Goal: Information Seeking & Learning: Find specific page/section

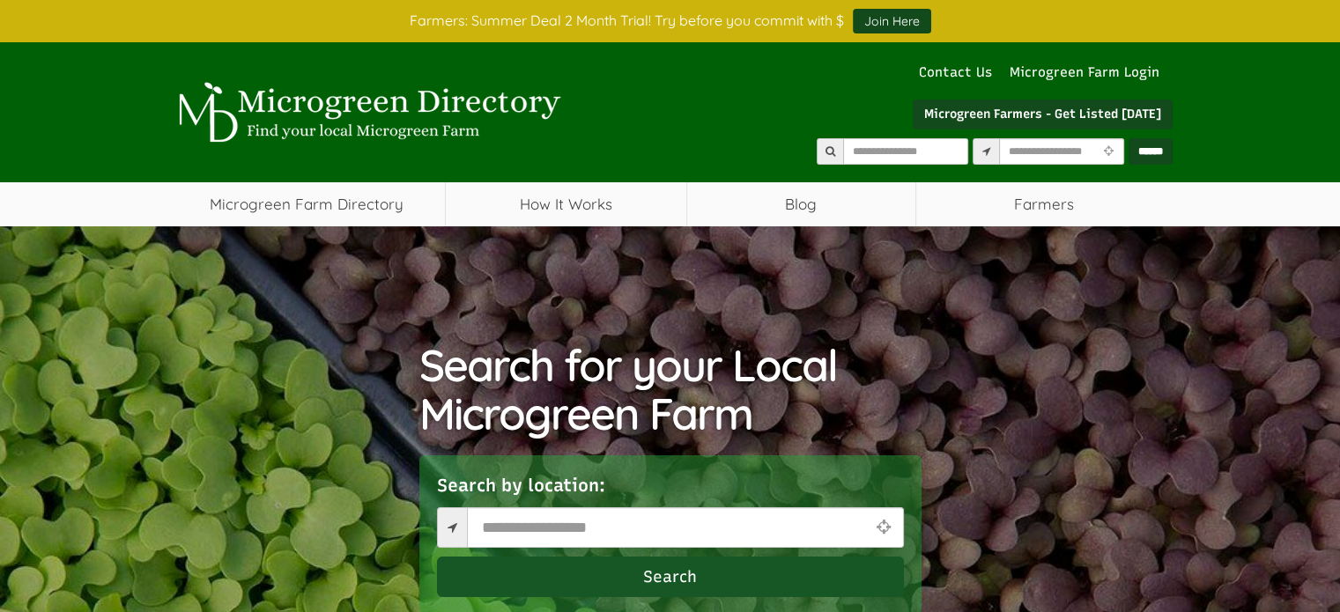
select select "Language Translate Widget"
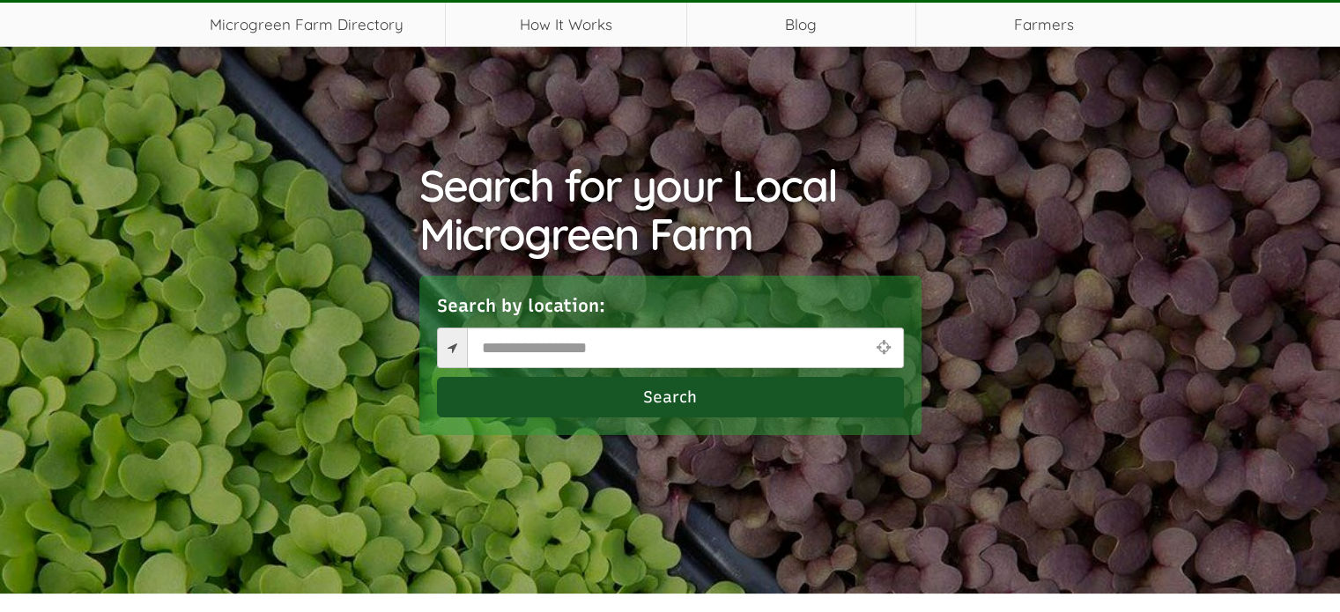
scroll to position [148, 0]
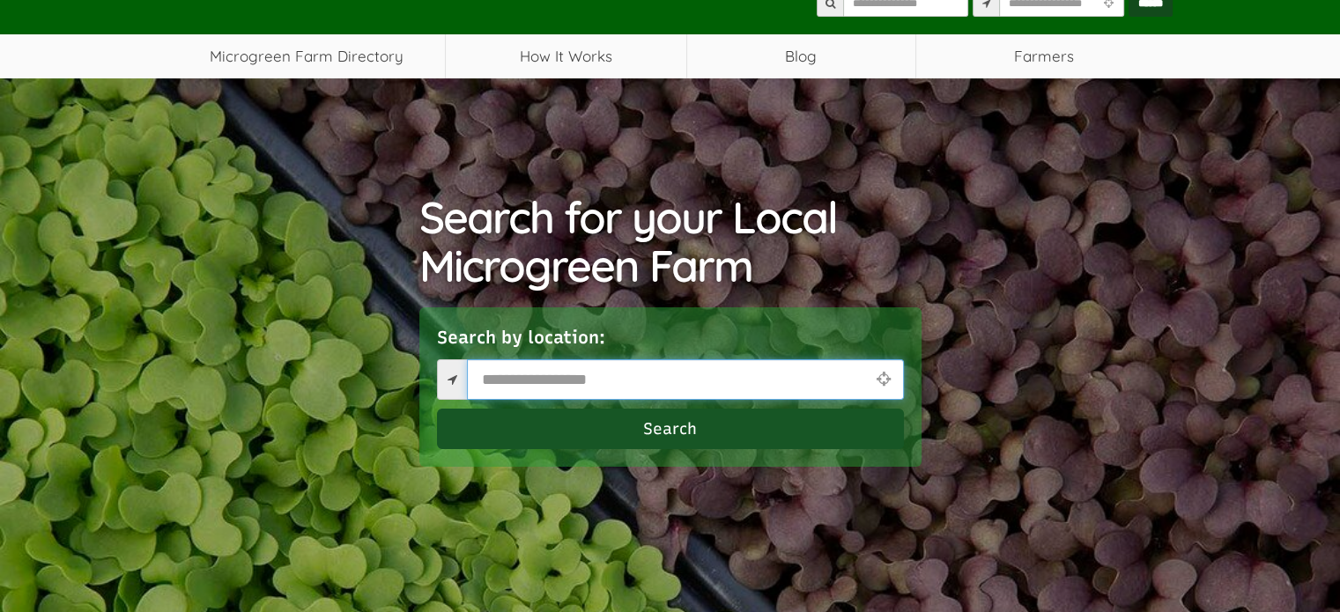
click at [803, 378] on input "text" at bounding box center [685, 379] width 437 height 41
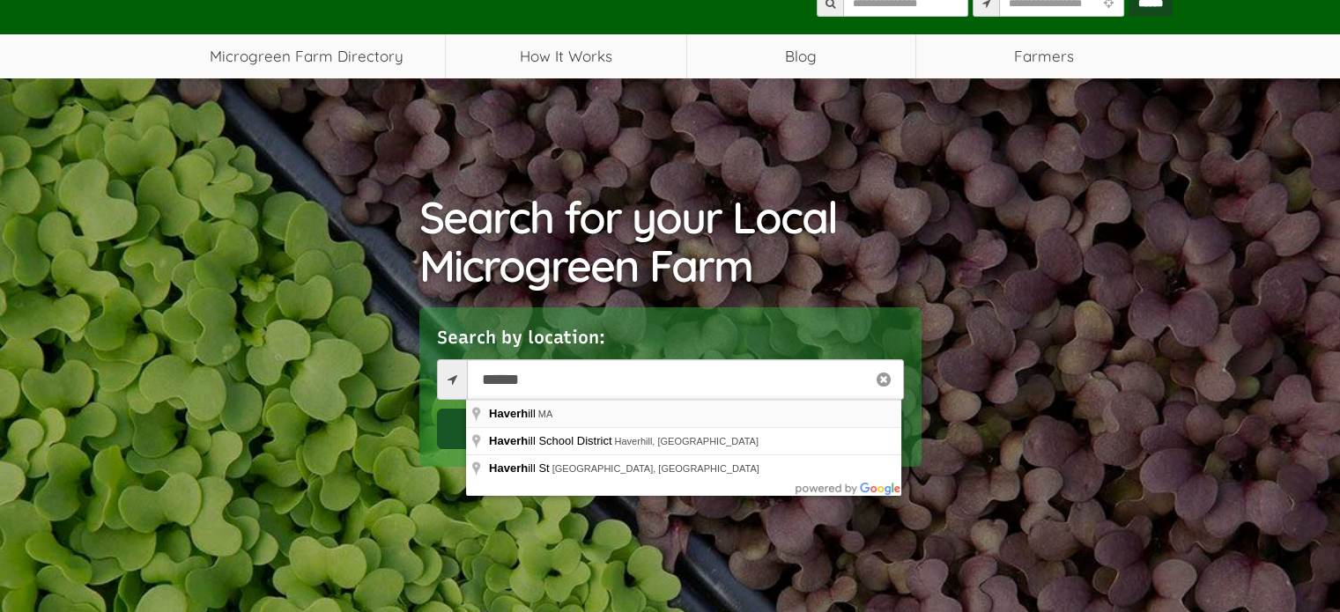
type input "**********"
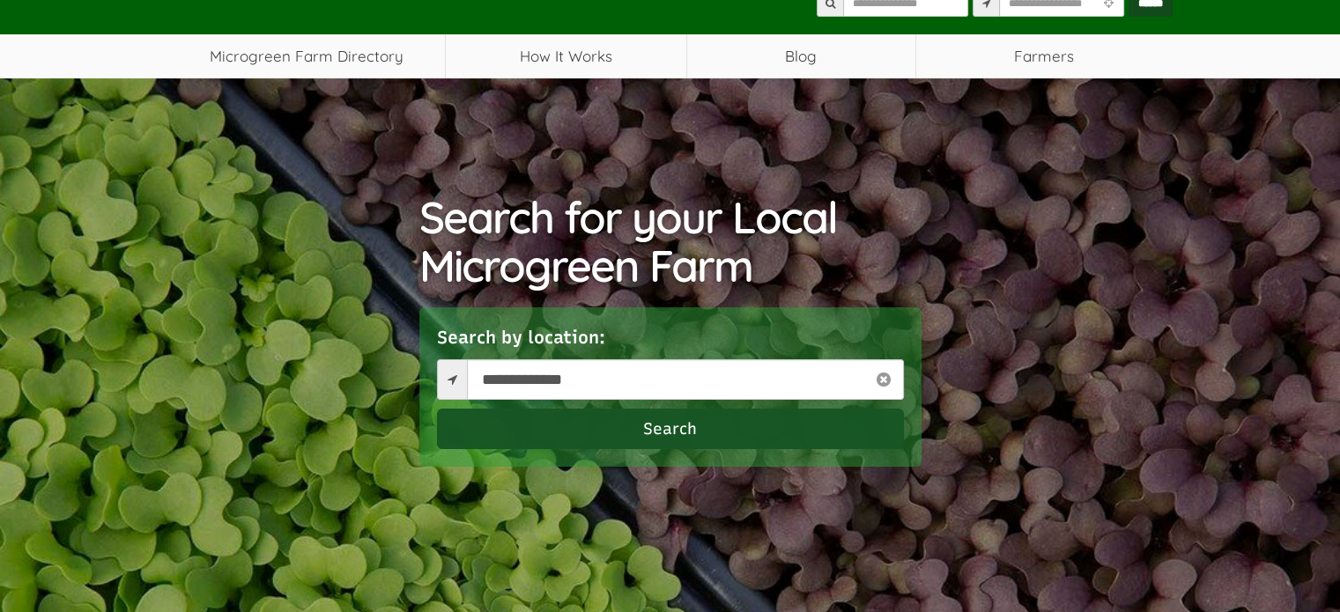
click at [666, 430] on button "Search" at bounding box center [670, 429] width 467 height 41
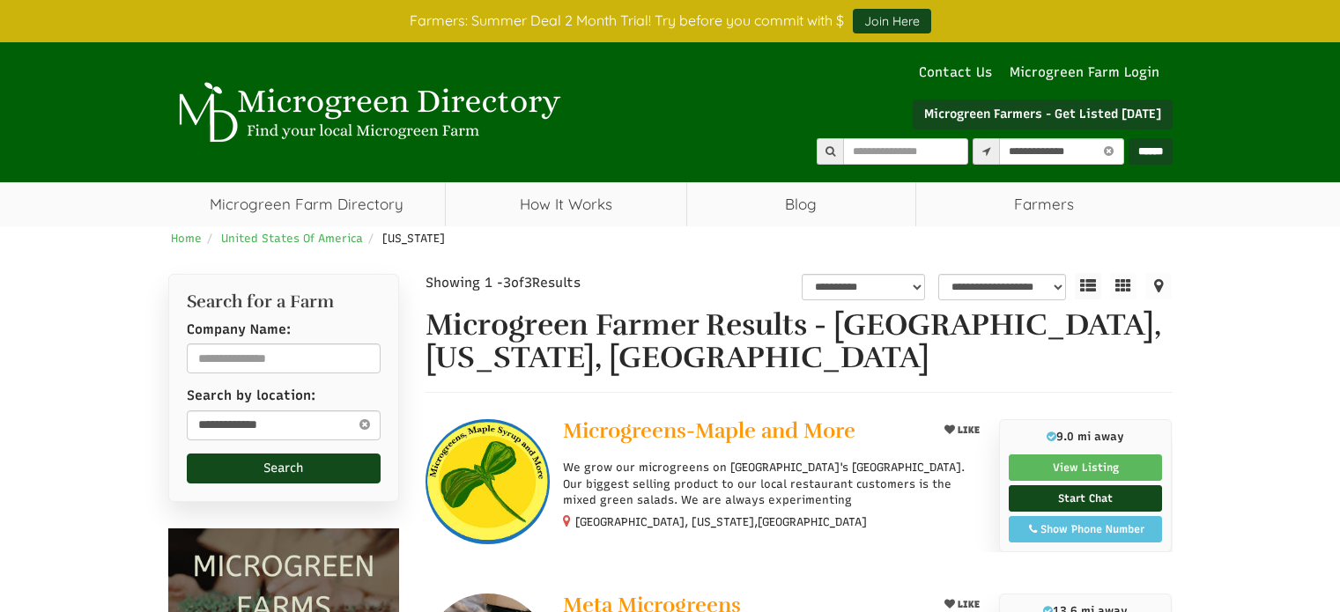
select select "********"
select select "Language Translate Widget"
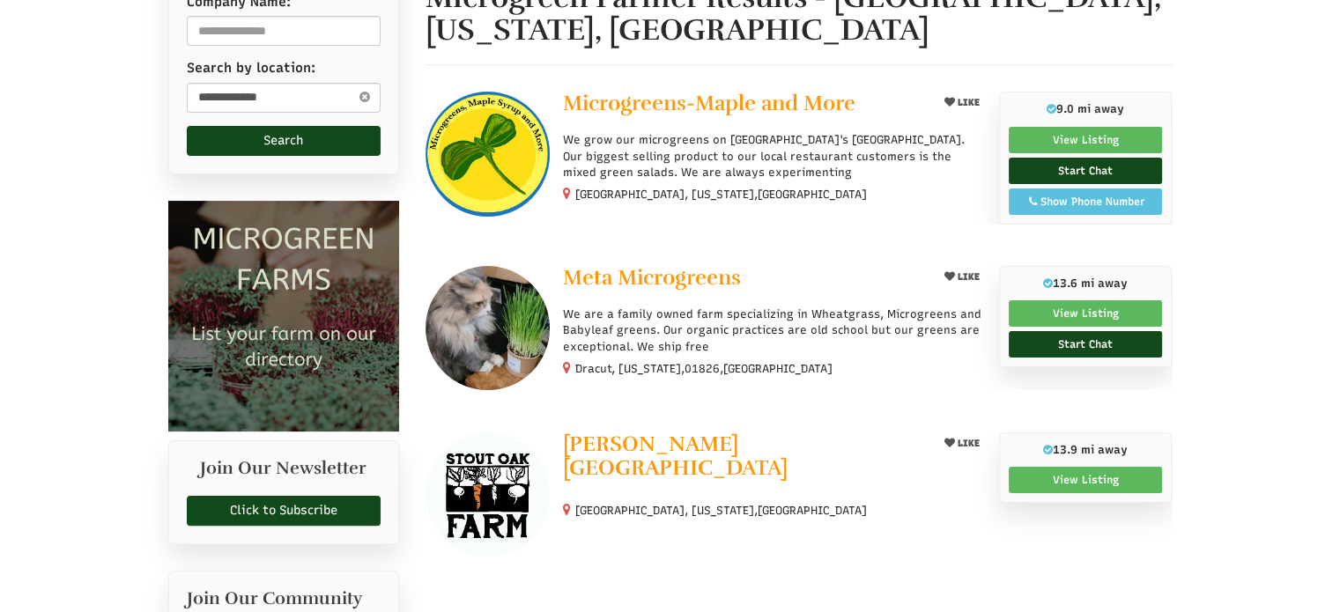
scroll to position [325, 0]
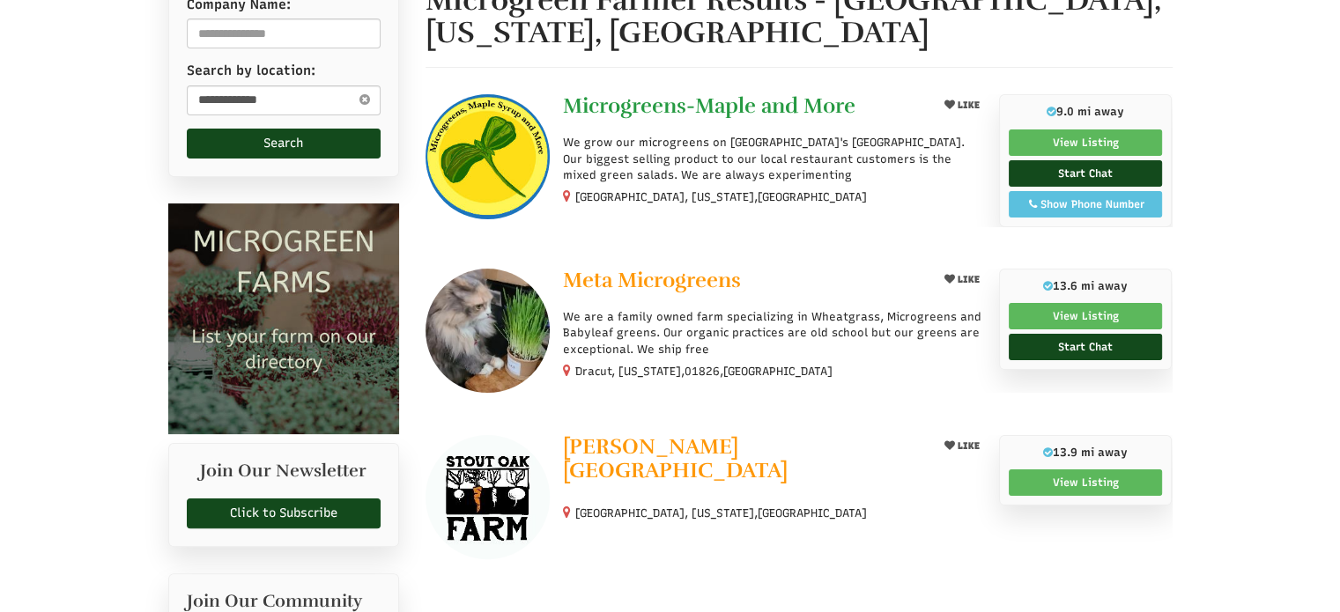
click at [752, 102] on span "Microgreens-Maple and More" at bounding box center [709, 105] width 292 height 26
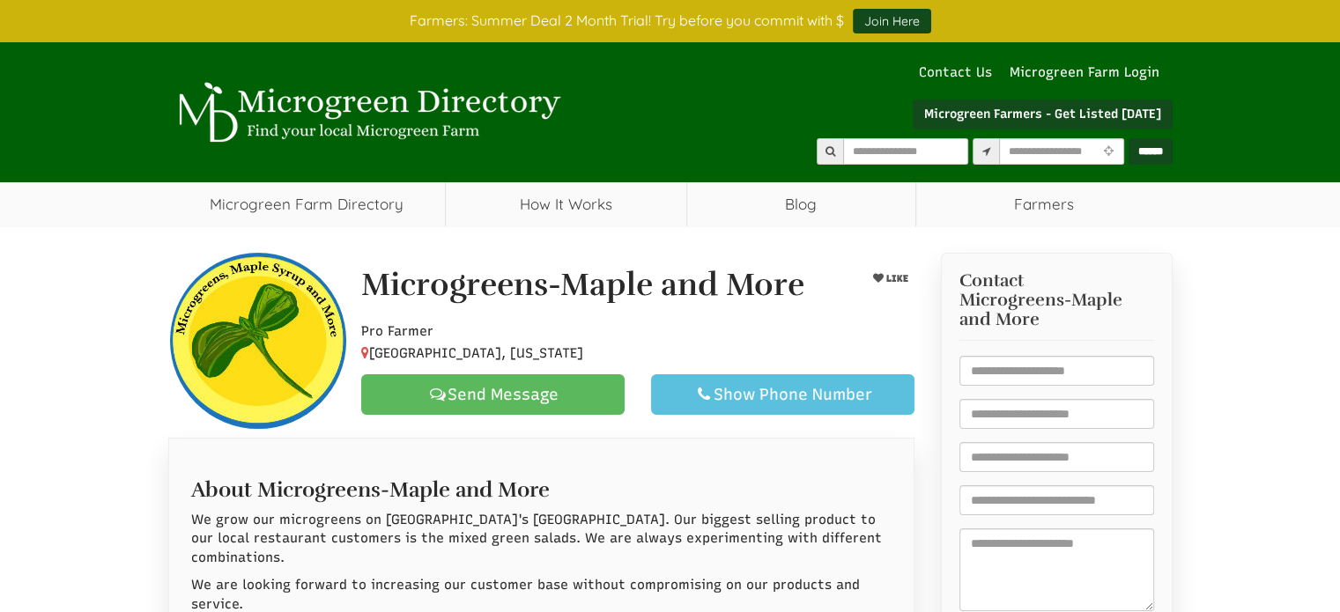
select select "Language Translate Widget"
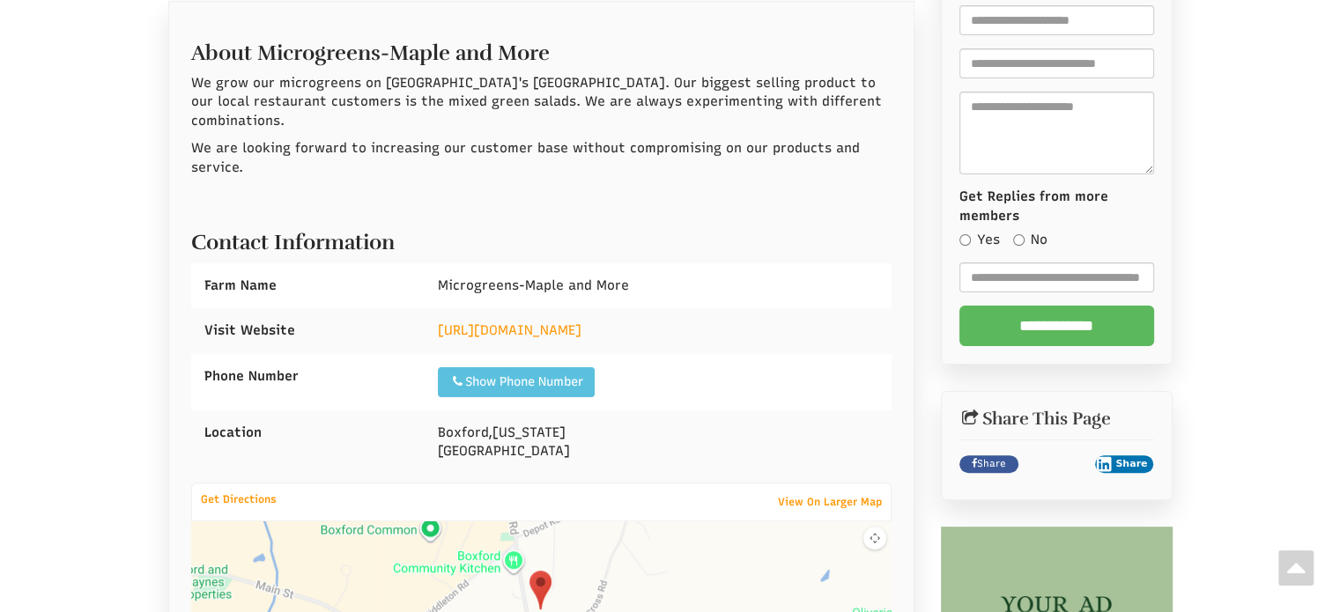
scroll to position [425, 0]
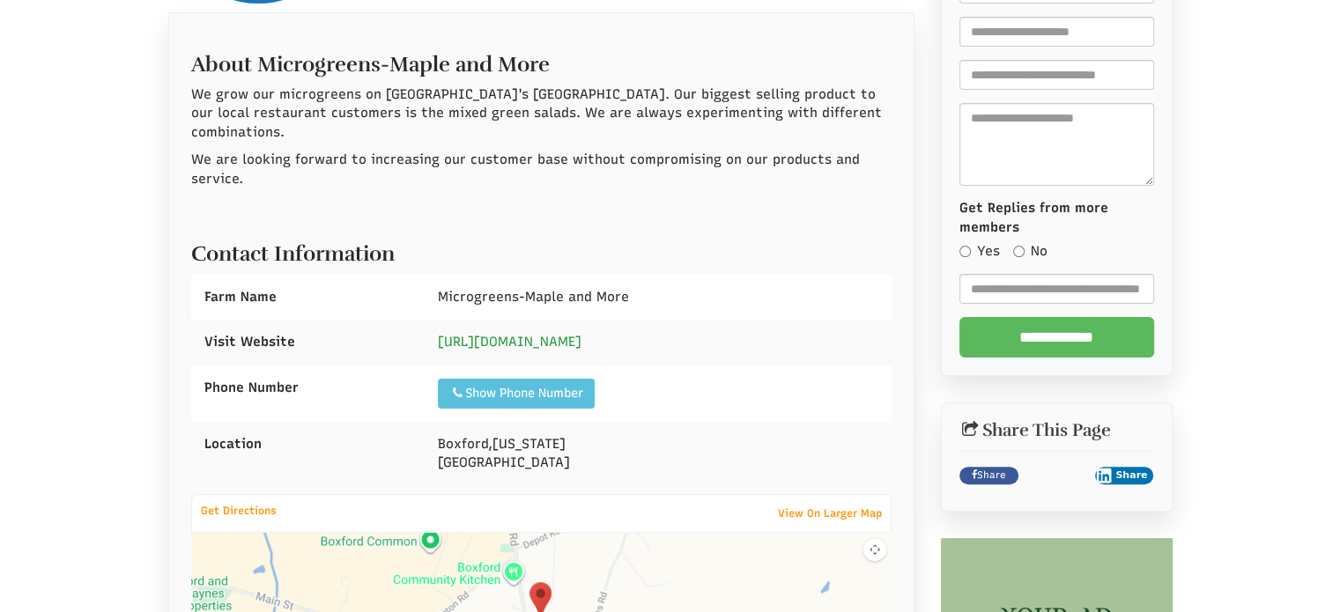
click at [525, 334] on link "https://microgreens-maple.com/" at bounding box center [510, 342] width 144 height 16
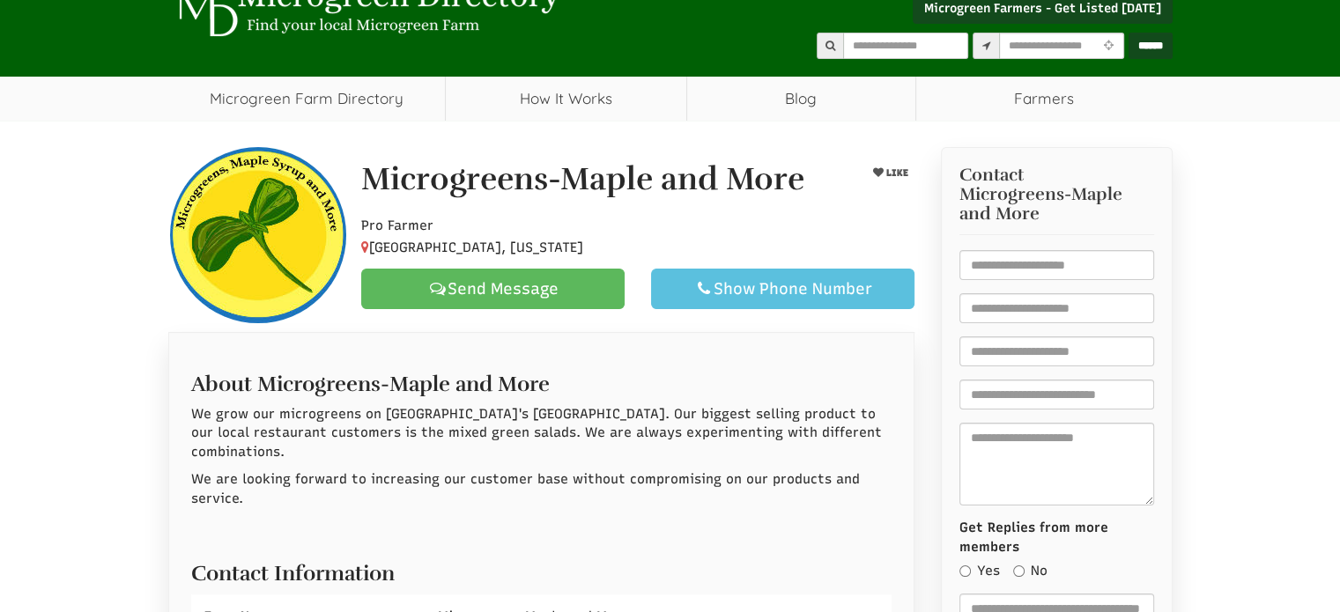
scroll to position [0, 0]
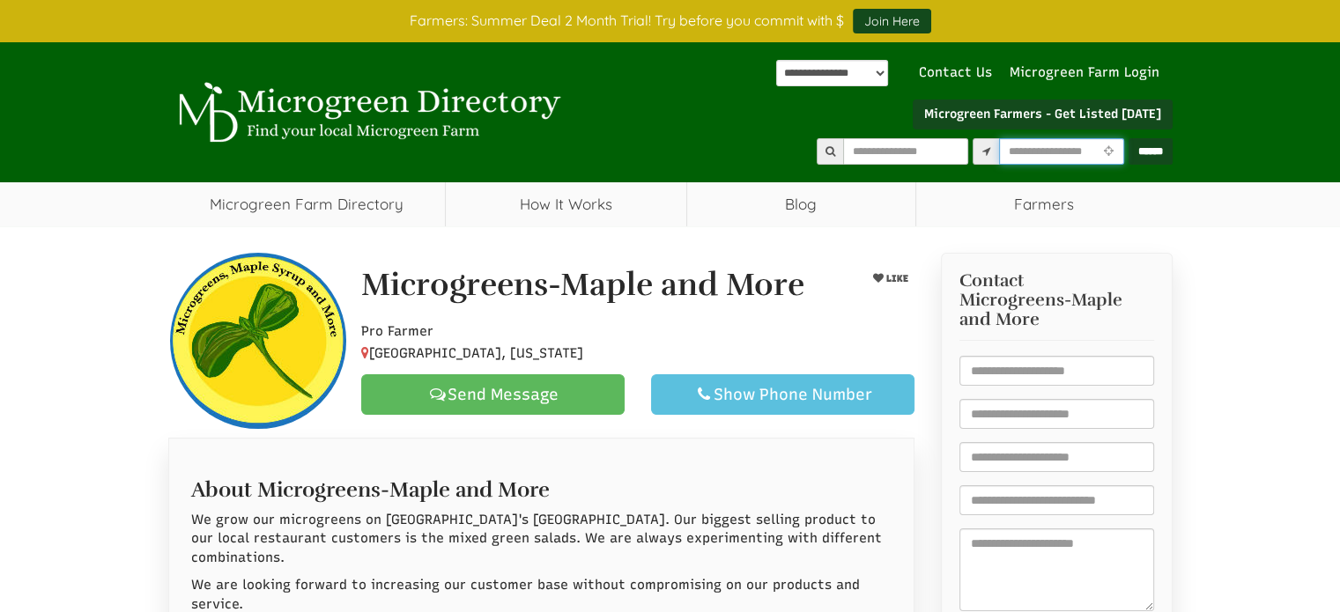
click at [999, 156] on input "text" at bounding box center [1061, 151] width 125 height 26
click at [508, 214] on link "How It Works" at bounding box center [566, 204] width 240 height 44
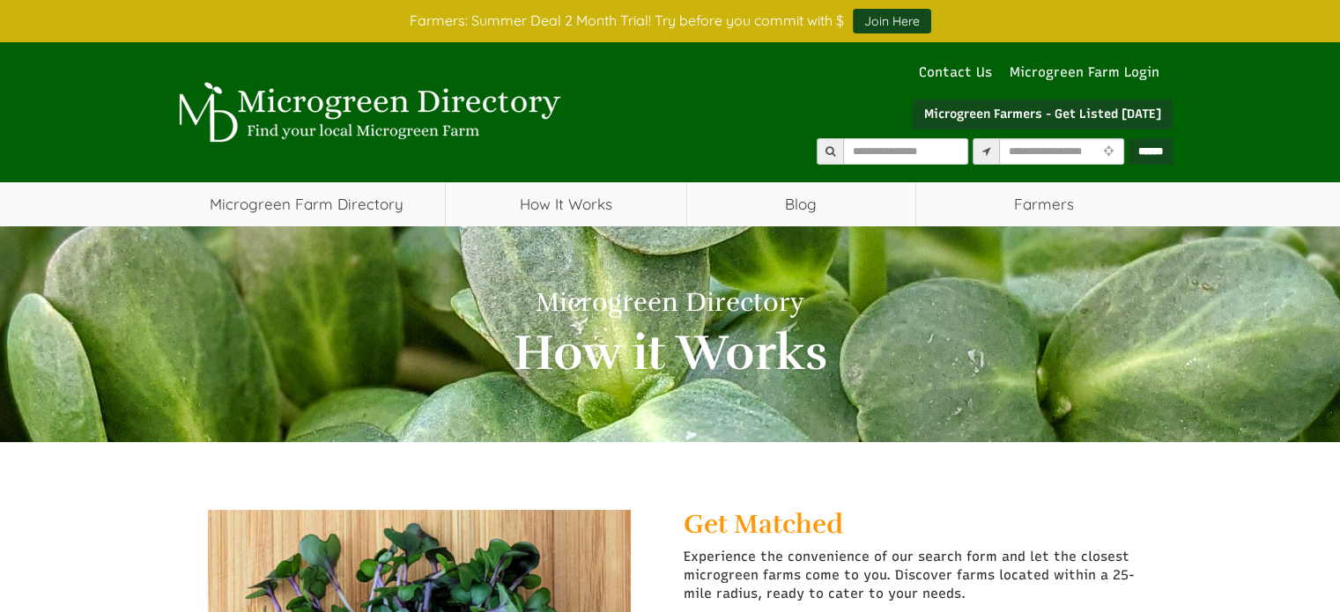
select select "Language Translate Widget"
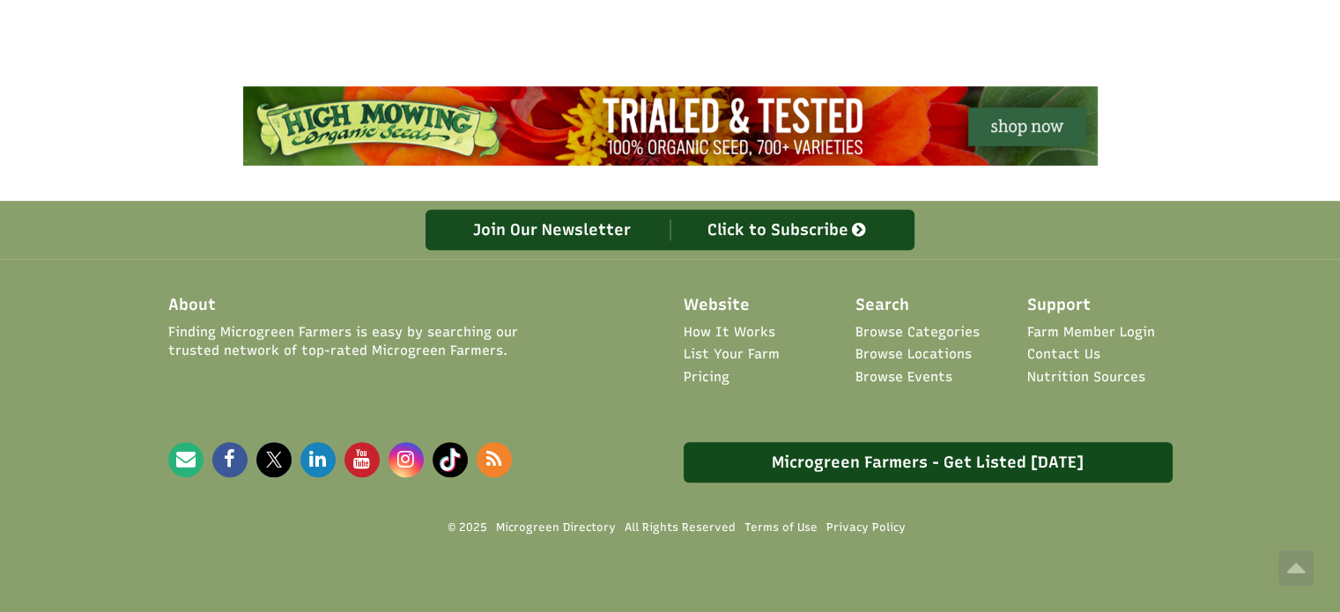
scroll to position [1029, 0]
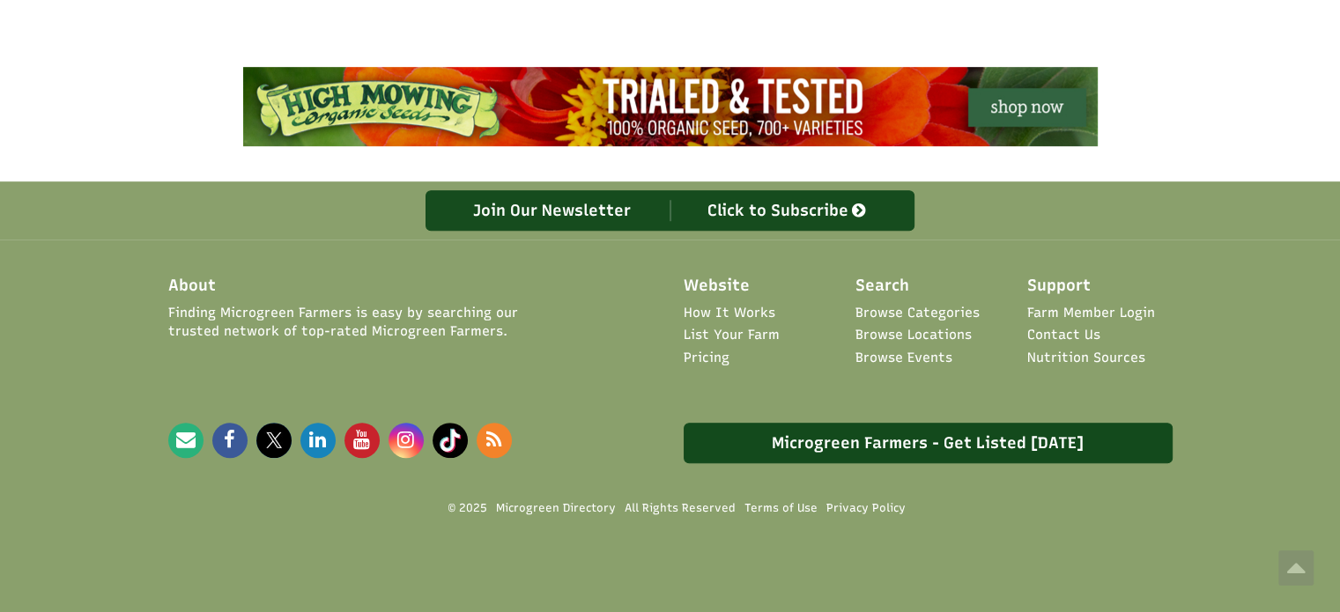
click at [928, 350] on link "Browse Events" at bounding box center [903, 358] width 97 height 18
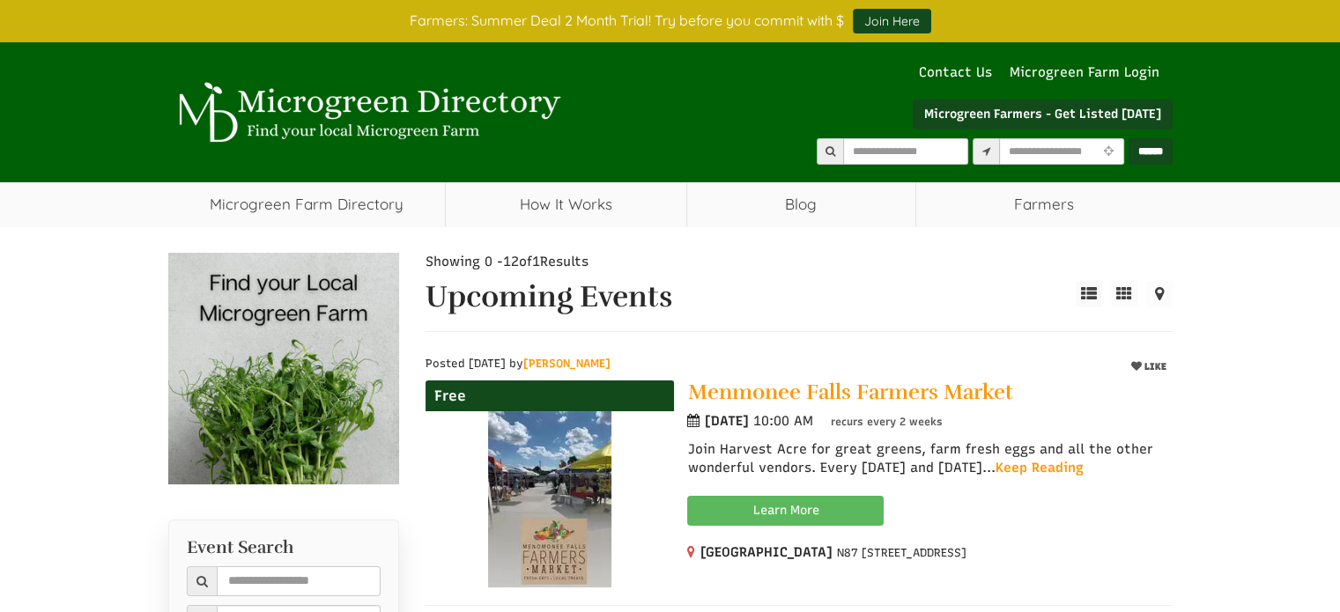
select select "Language Translate Widget"
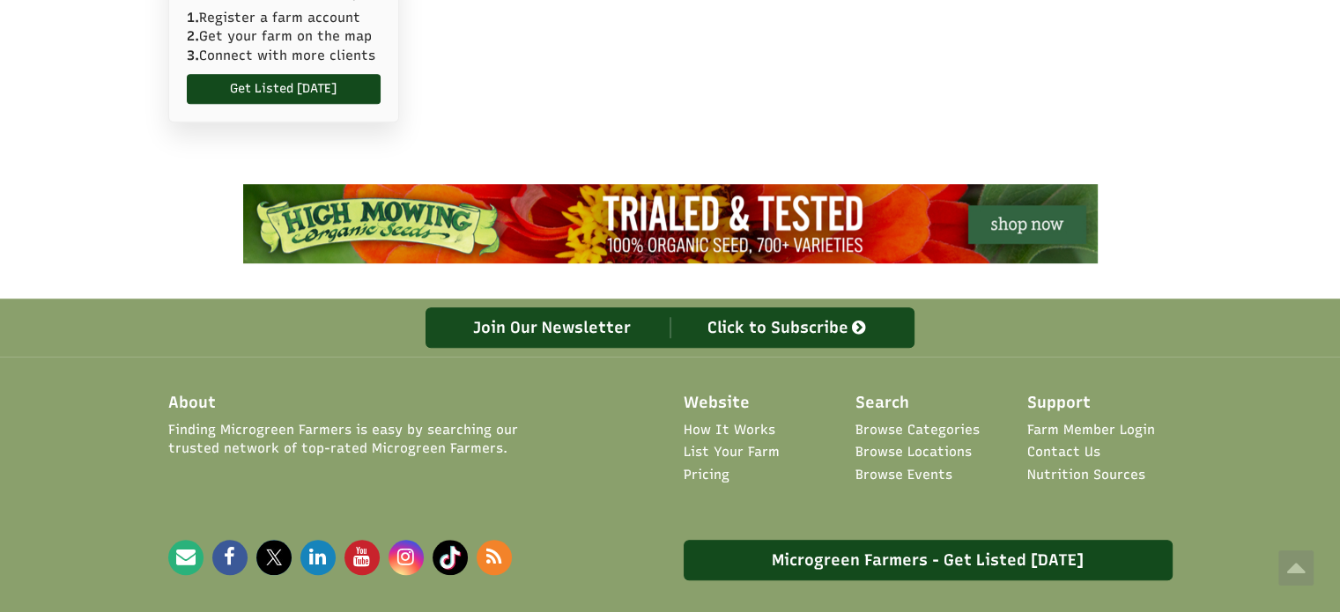
scroll to position [1421, 0]
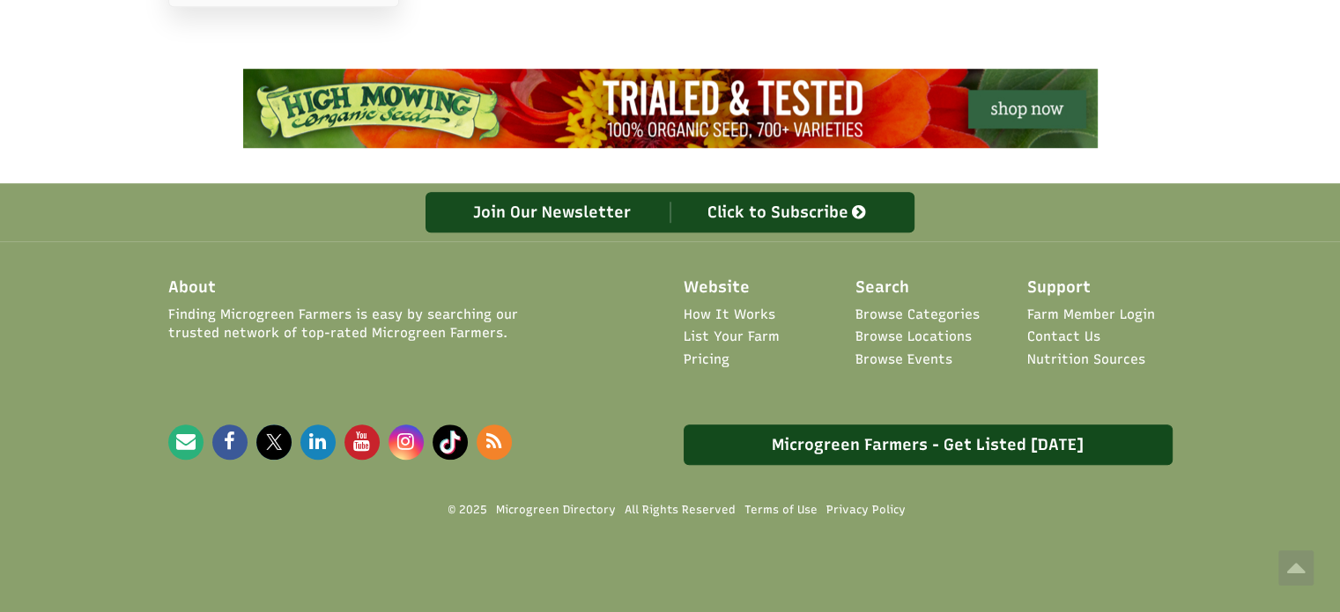
click at [698, 351] on link "Pricing" at bounding box center [706, 360] width 46 height 18
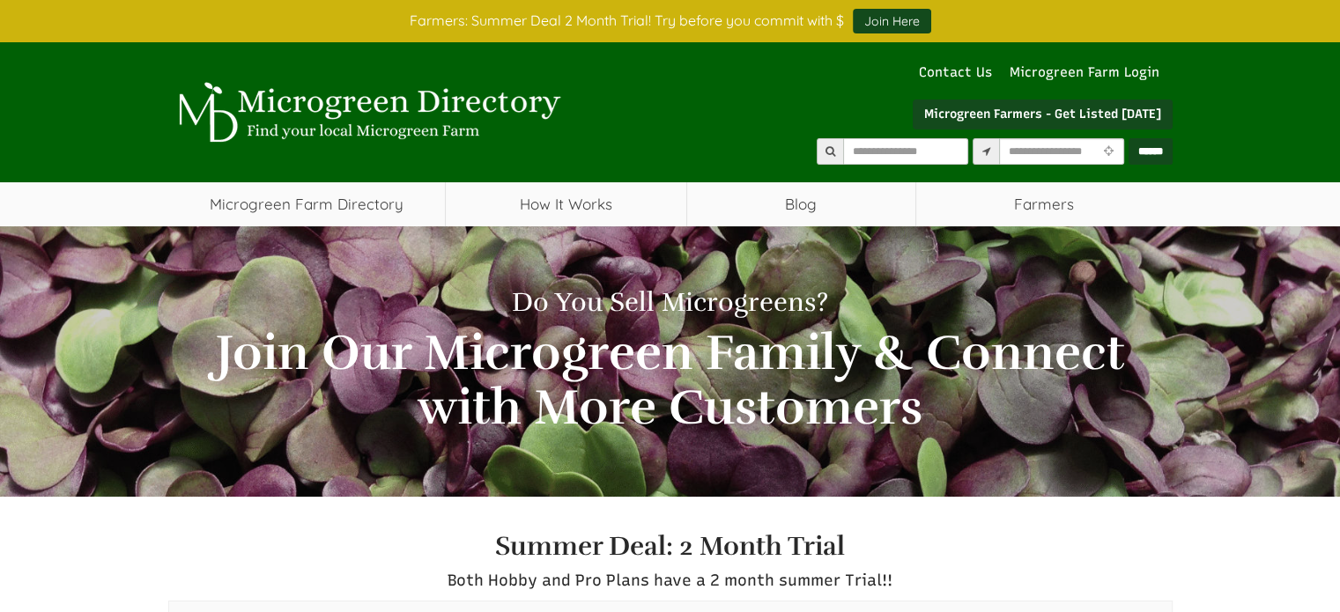
select select "Language Translate Widget"
